Goal: Task Accomplishment & Management: Use online tool/utility

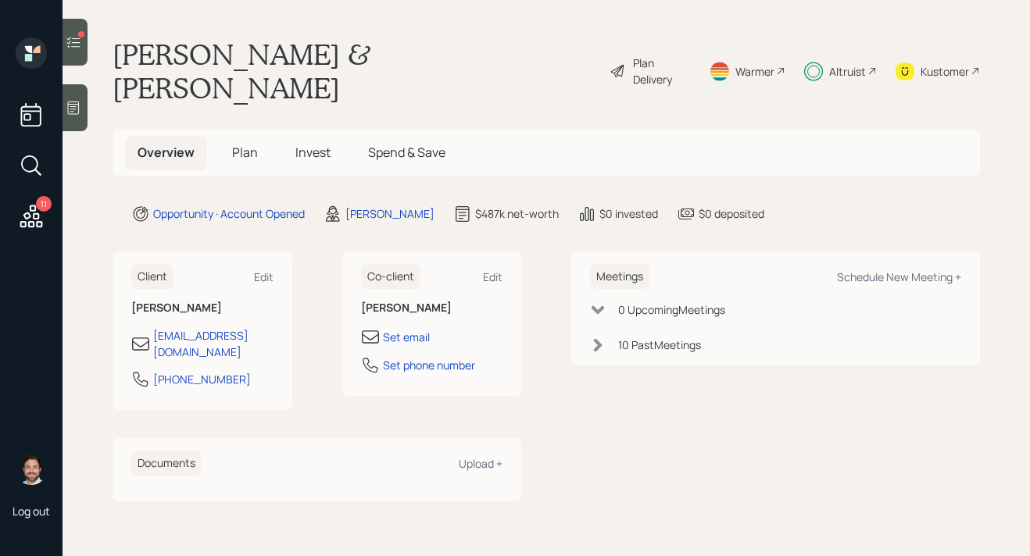
click at [71, 41] on icon at bounding box center [74, 42] width 16 height 16
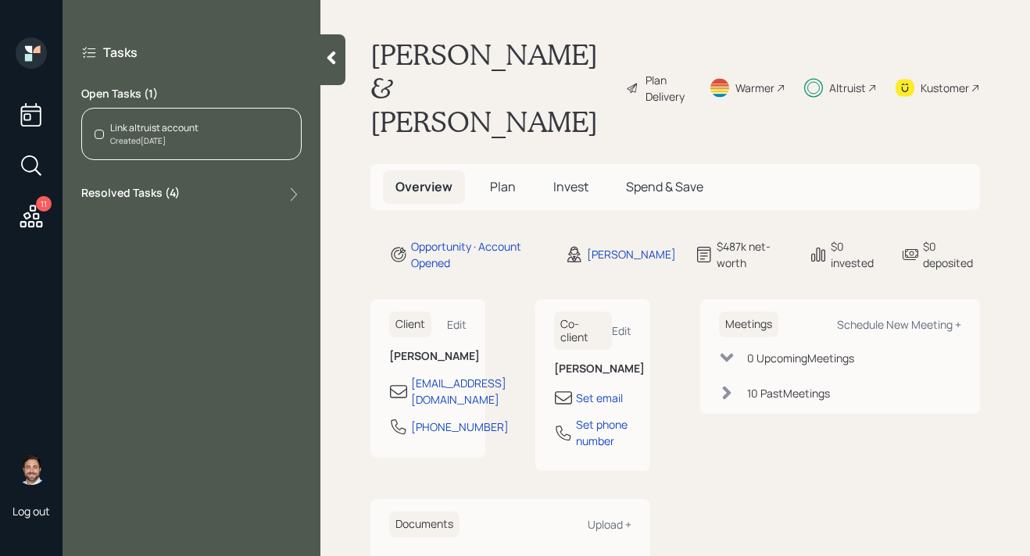
click at [166, 125] on div "Link altruist account" at bounding box center [154, 128] width 88 height 14
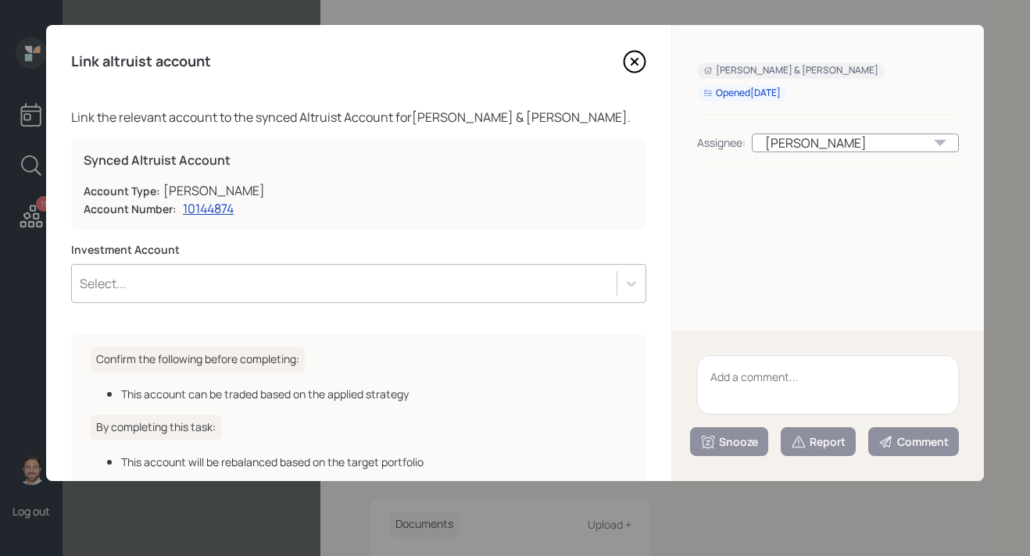
scroll to position [93, 0]
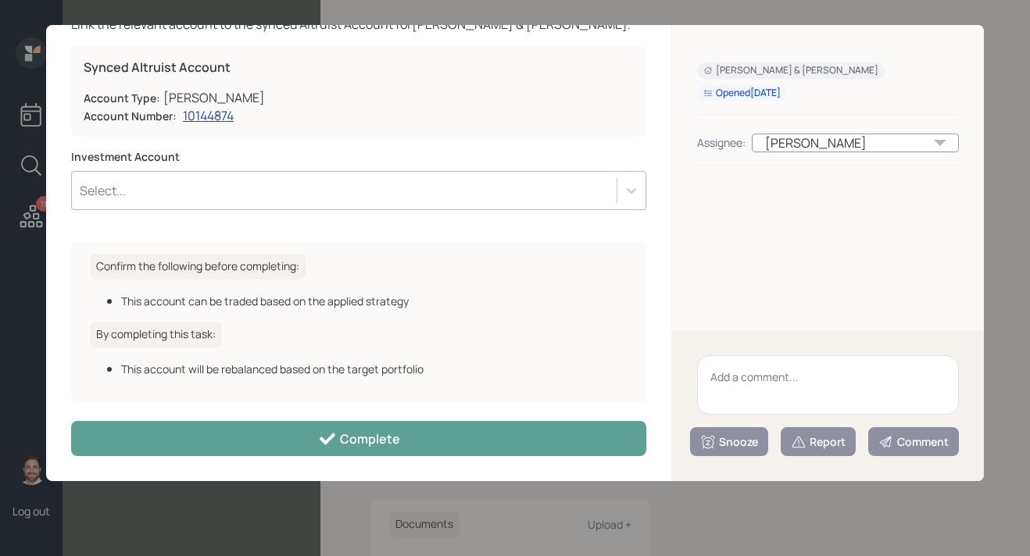
click at [505, 191] on div "Select..." at bounding box center [344, 190] width 545 height 27
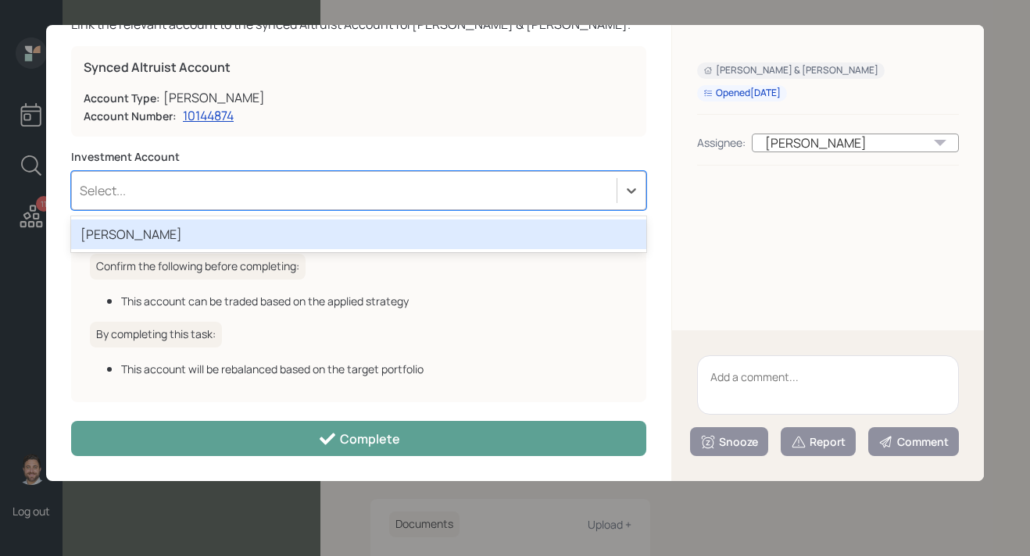
click at [457, 233] on div "[PERSON_NAME]" at bounding box center [358, 235] width 575 height 30
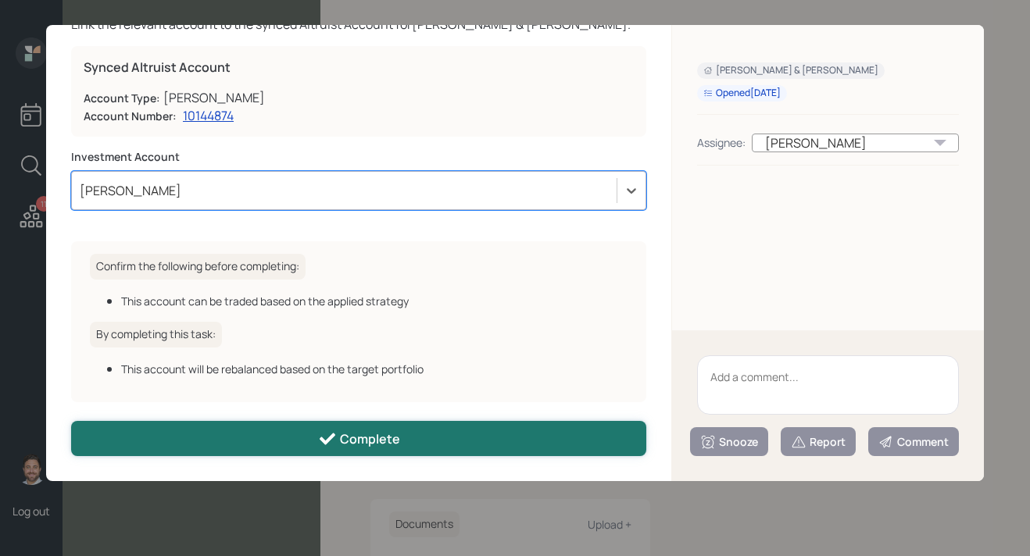
click at [416, 446] on button "Complete" at bounding box center [358, 438] width 575 height 35
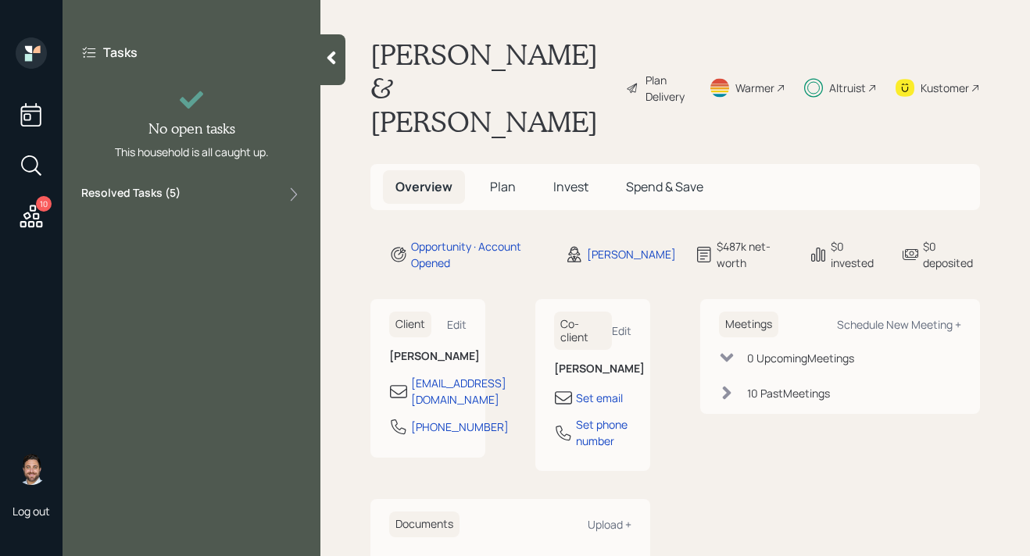
click at [33, 218] on icon at bounding box center [31, 216] width 28 height 28
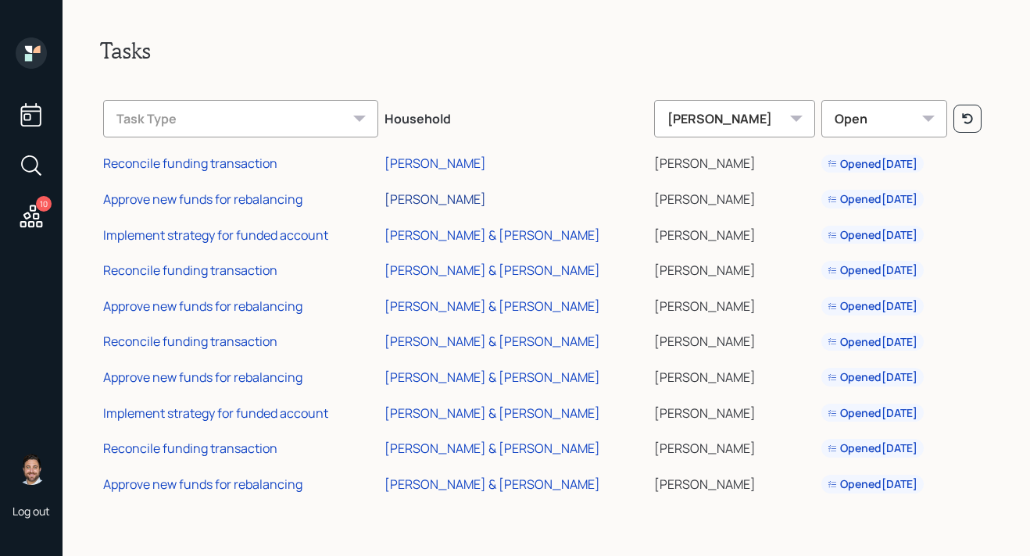
click at [470, 199] on div "[PERSON_NAME]" at bounding box center [435, 199] width 102 height 17
